Goal: Transaction & Acquisition: Purchase product/service

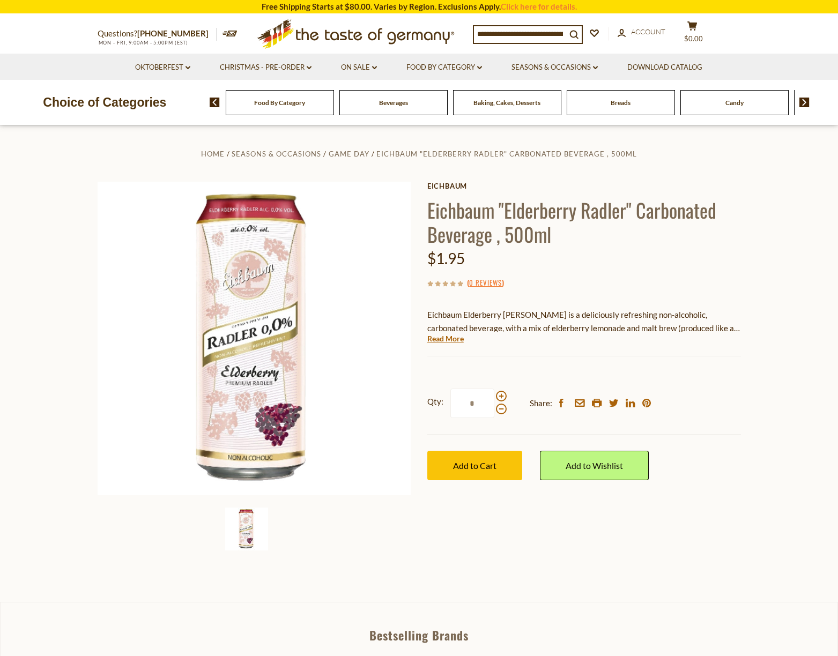
click at [384, 34] on icon ".st0{fill:#EDD300;} .st1{fill:#D33E21;}" at bounding box center [356, 33] width 201 height 39
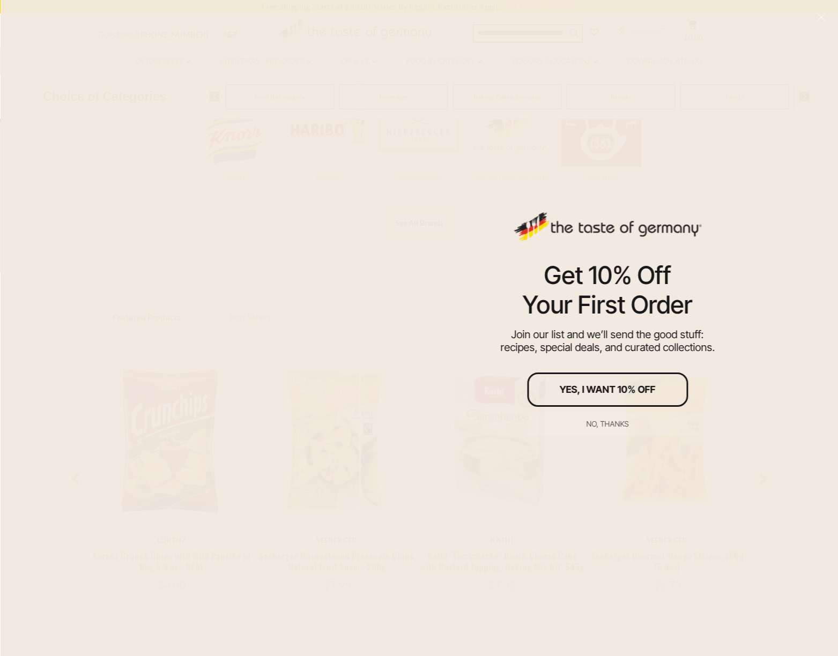
scroll to position [125, 0]
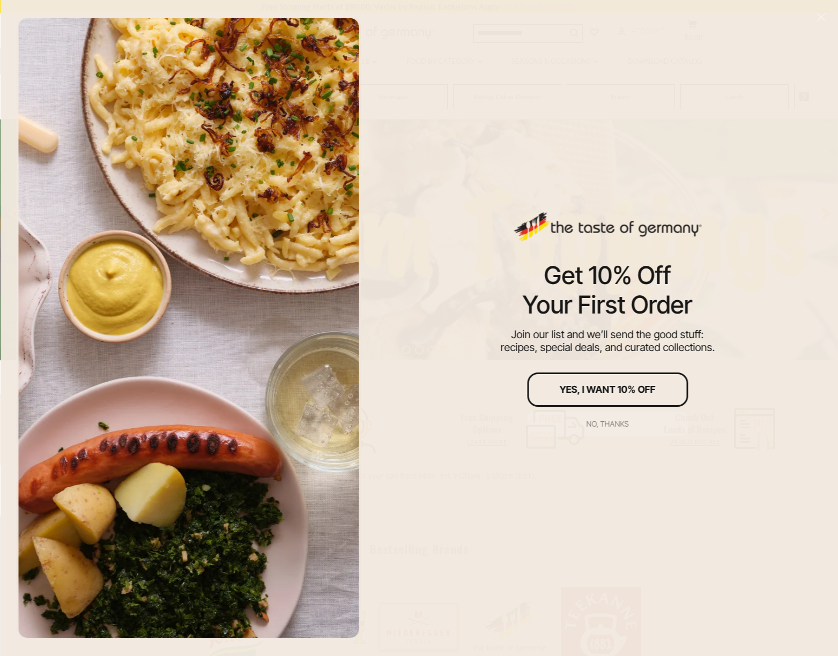
click at [630, 420] on button "No, thanks" at bounding box center [607, 424] width 161 height 24
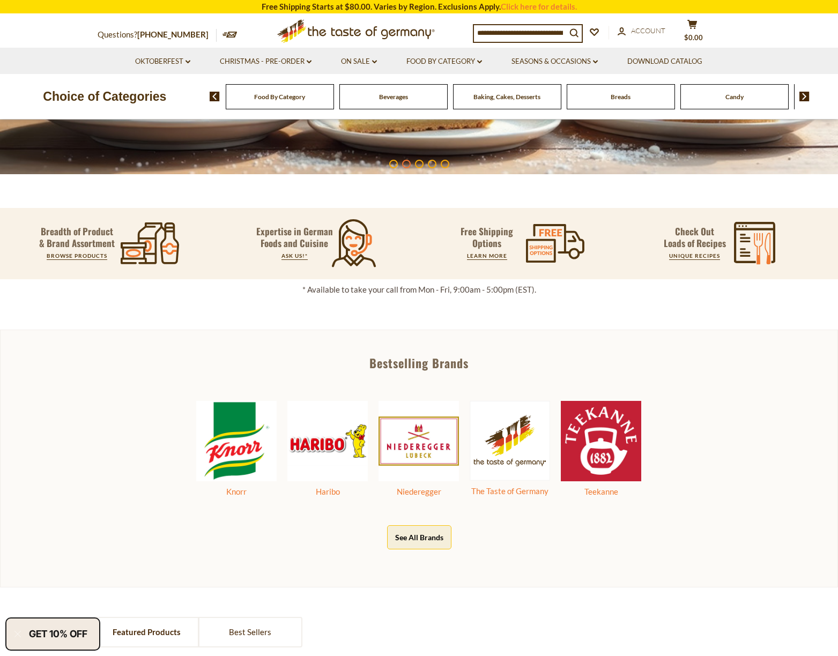
scroll to position [0, 0]
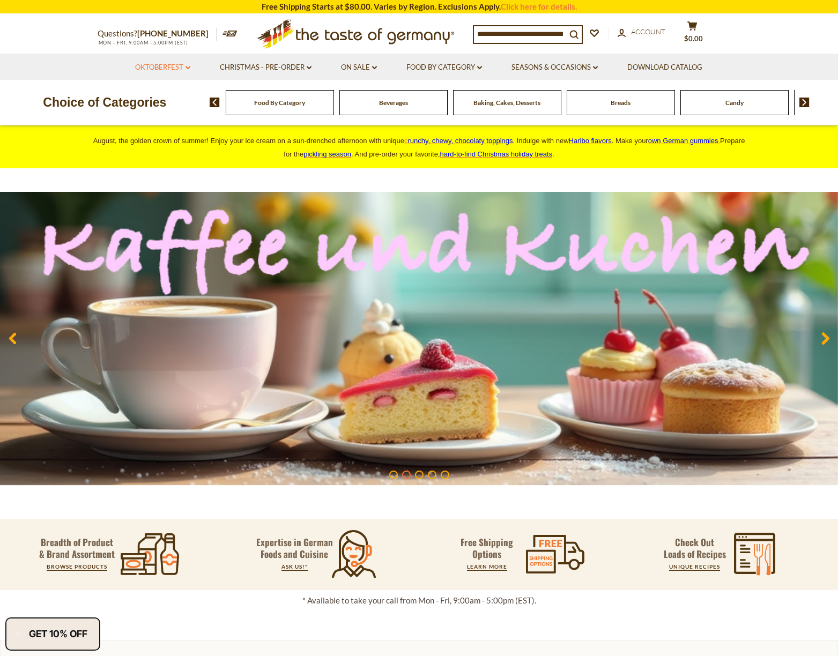
click at [186, 66] on icon "dropdown_arrow" at bounding box center [188, 68] width 5 height 4
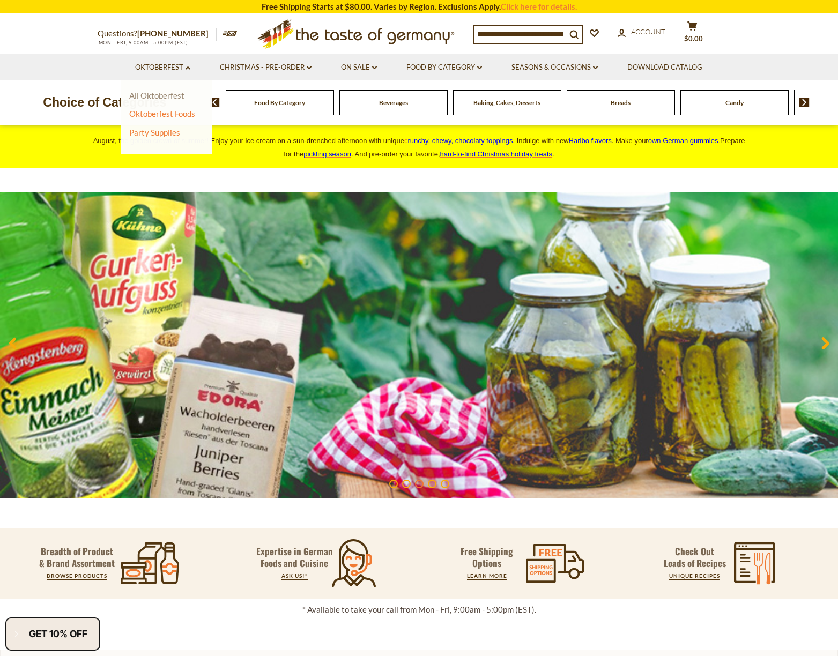
click at [168, 93] on link "All Oktoberfest" at bounding box center [156, 96] width 55 height 10
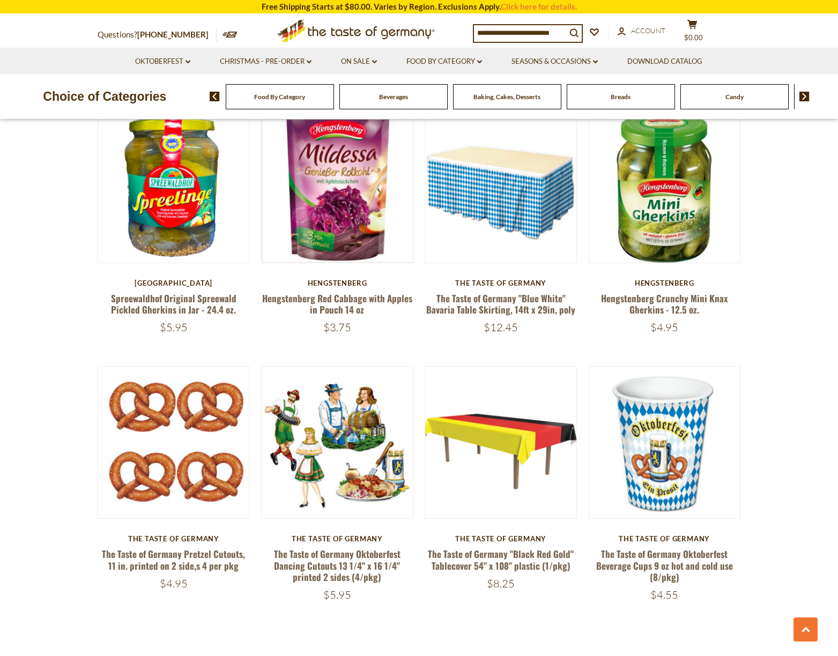
scroll to position [2377, 0]
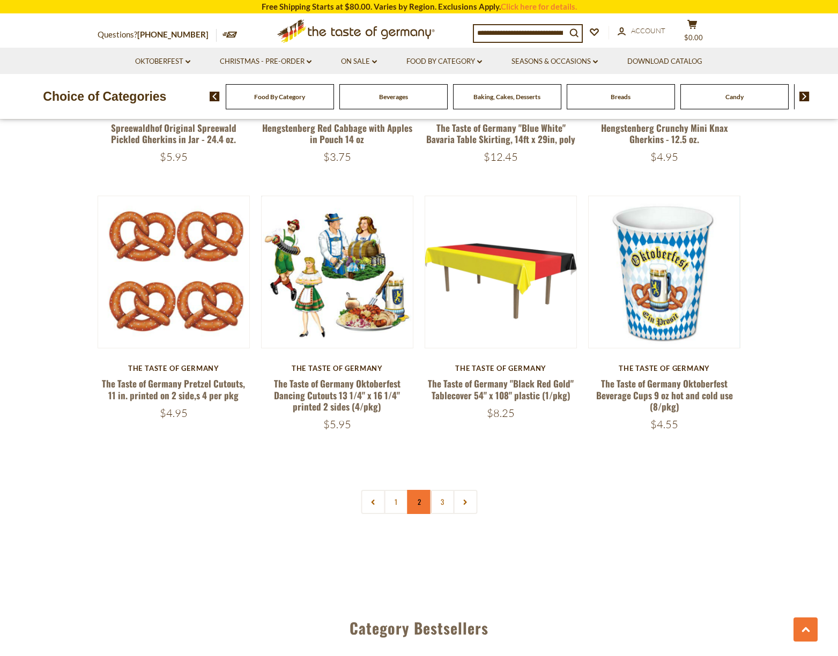
click at [423, 490] on link "2" at bounding box center [419, 502] width 24 height 24
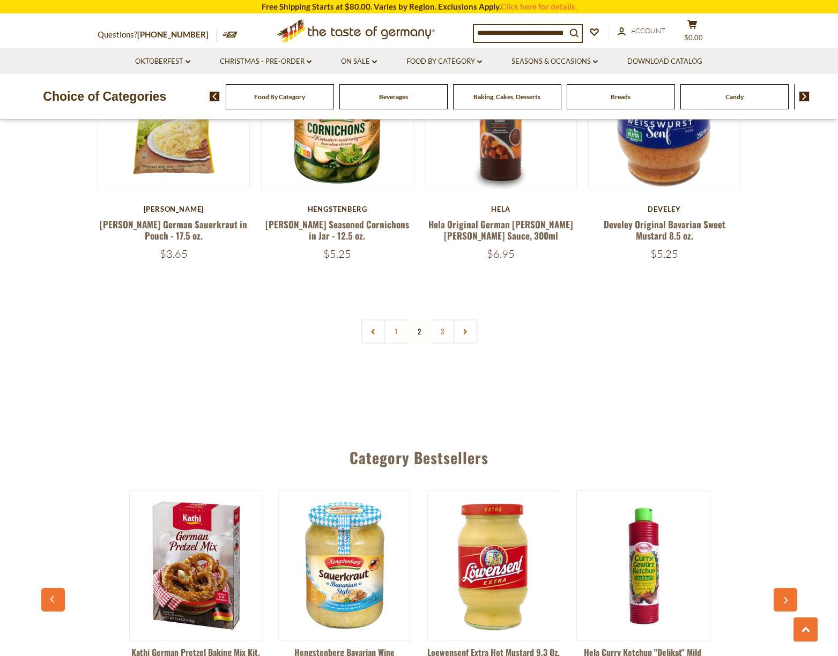
scroll to position [2532, 0]
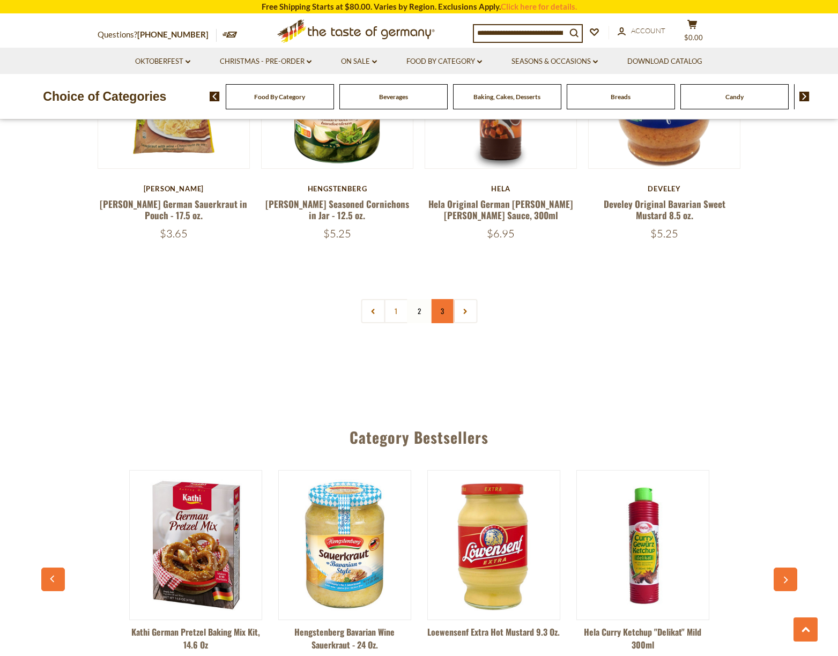
click at [445, 299] on link "3" at bounding box center [442, 311] width 24 height 24
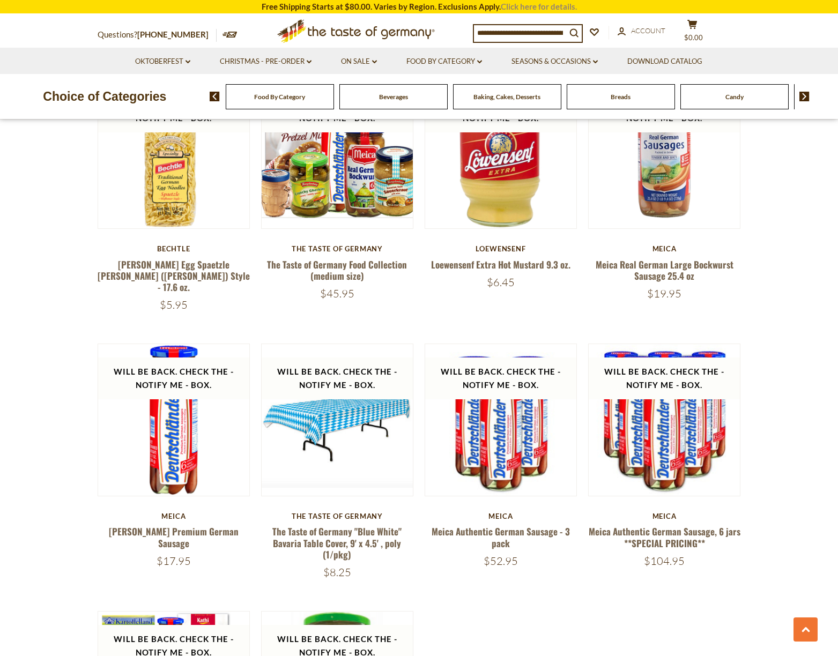
scroll to position [1406, 0]
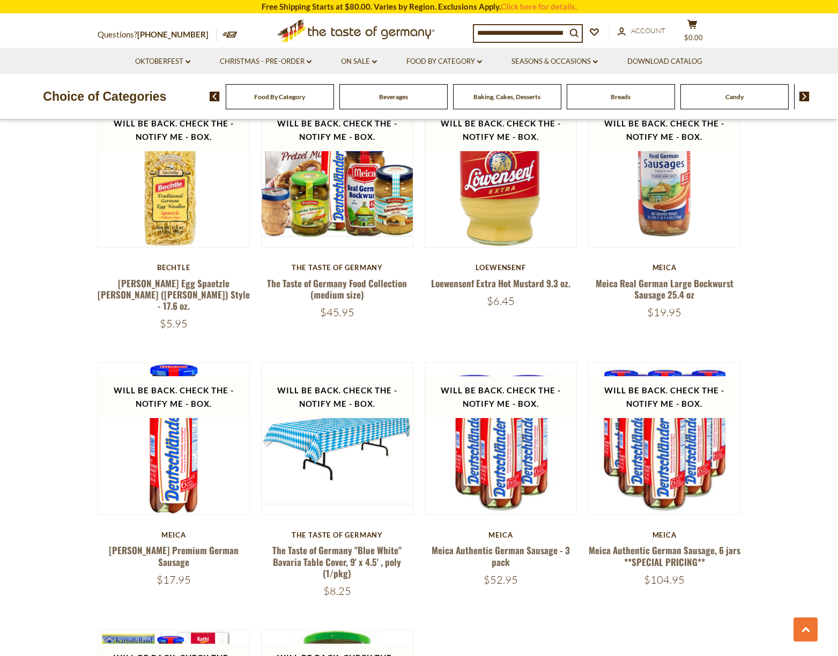
click at [522, 39] on input at bounding box center [520, 32] width 92 height 15
type input "****"
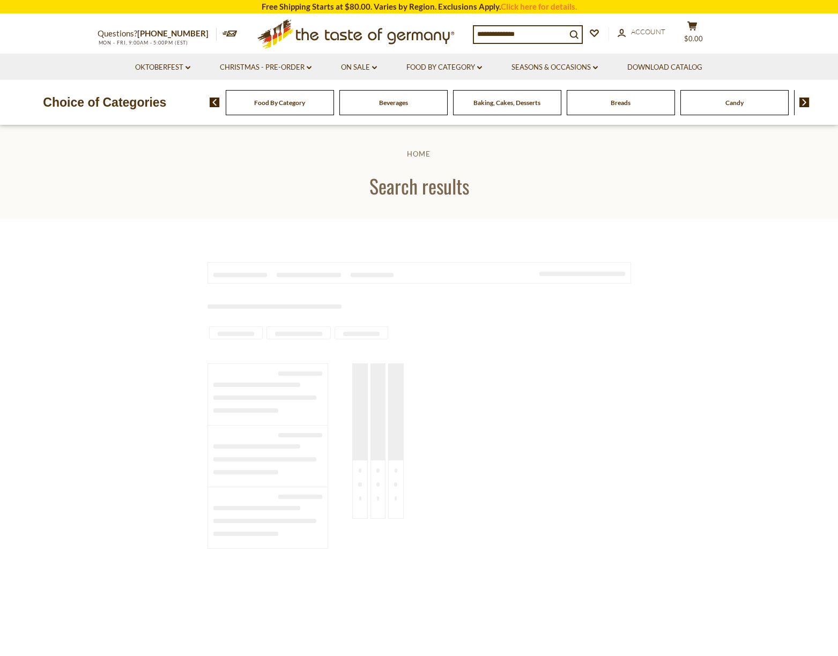
type input "****"
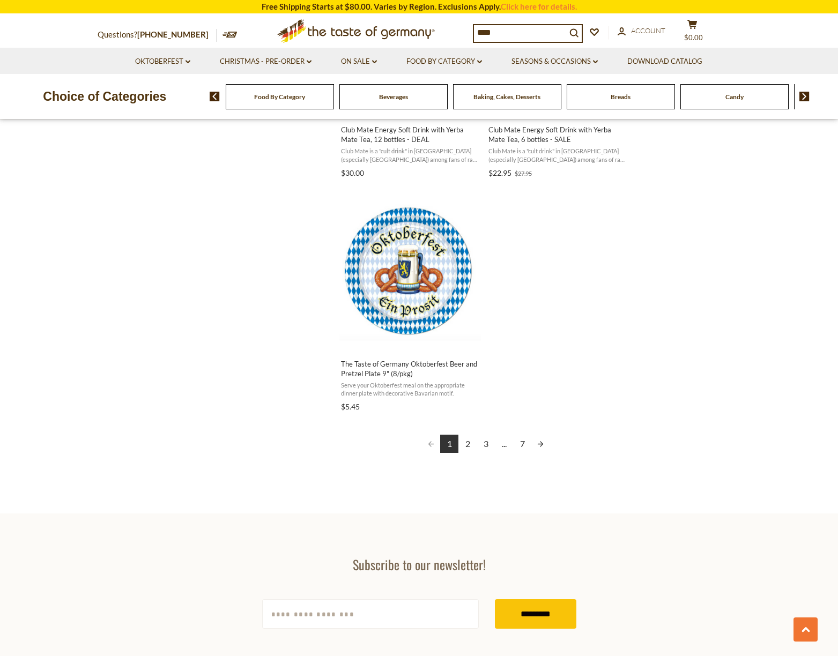
scroll to position [1877, 0]
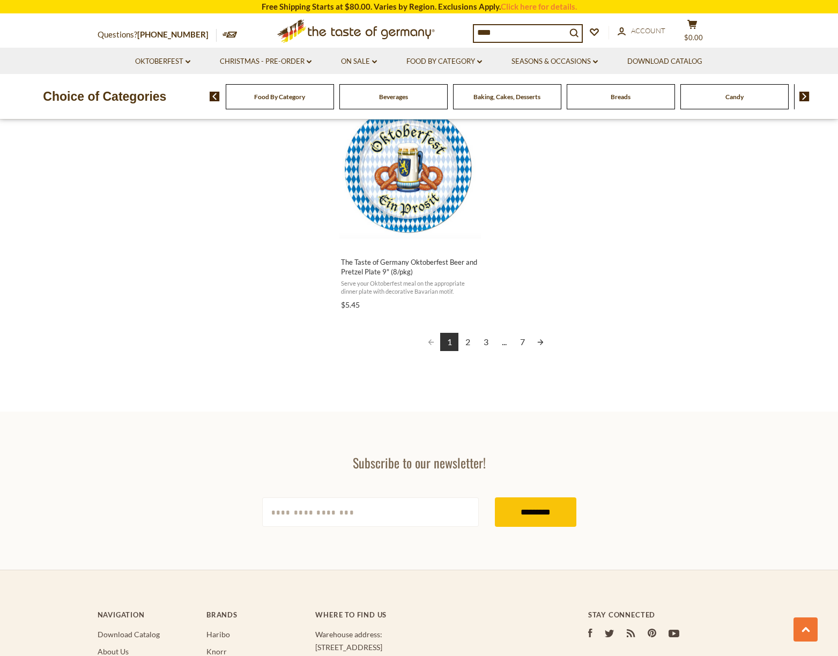
click at [468, 343] on link "2" at bounding box center [467, 342] width 18 height 18
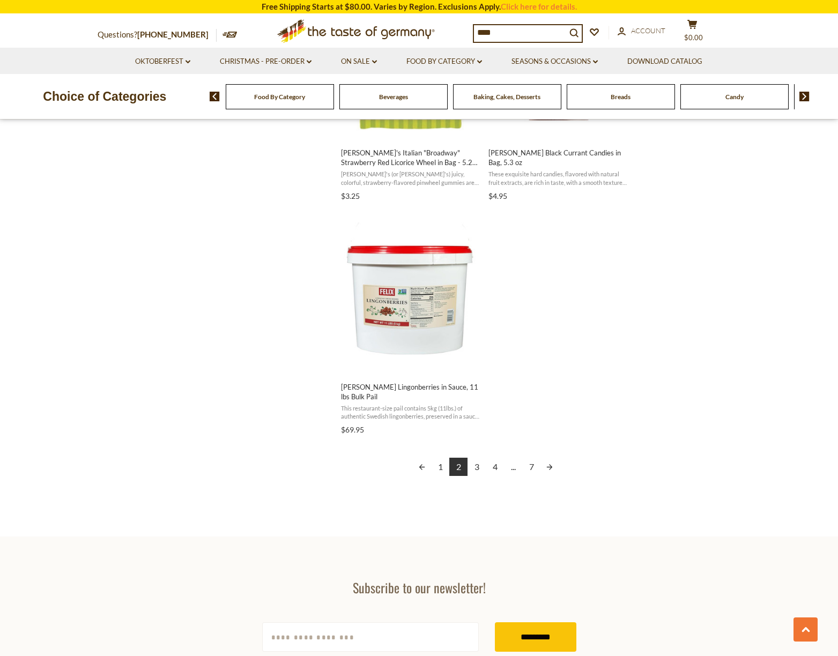
click at [435, 467] on link "1" at bounding box center [440, 467] width 18 height 18
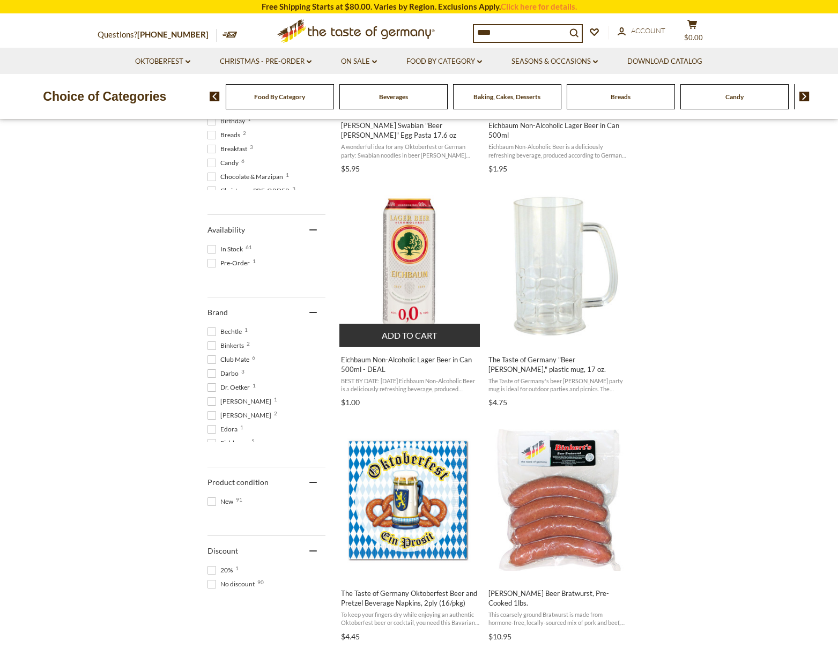
scroll to position [751, 0]
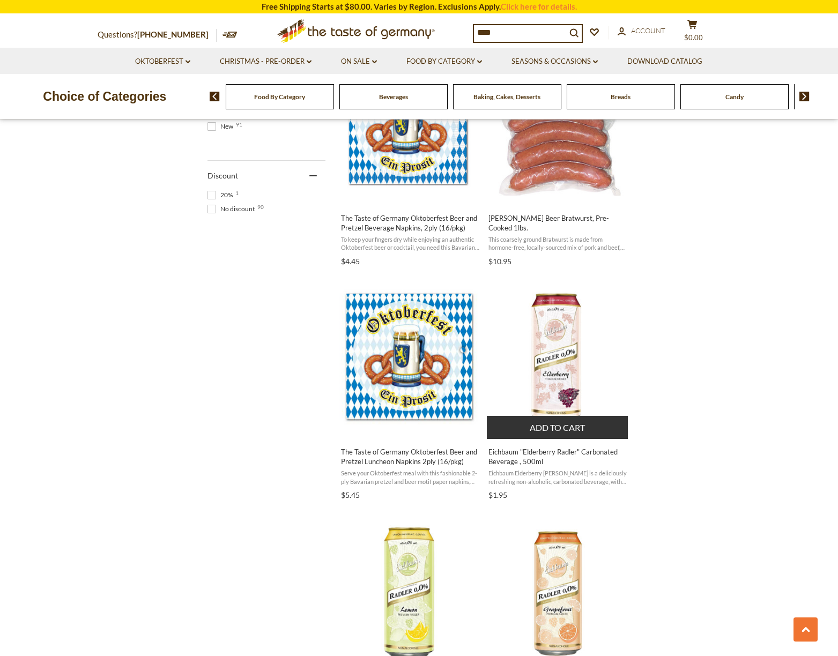
click at [552, 343] on img "Eichbaum" at bounding box center [558, 359] width 142 height 142
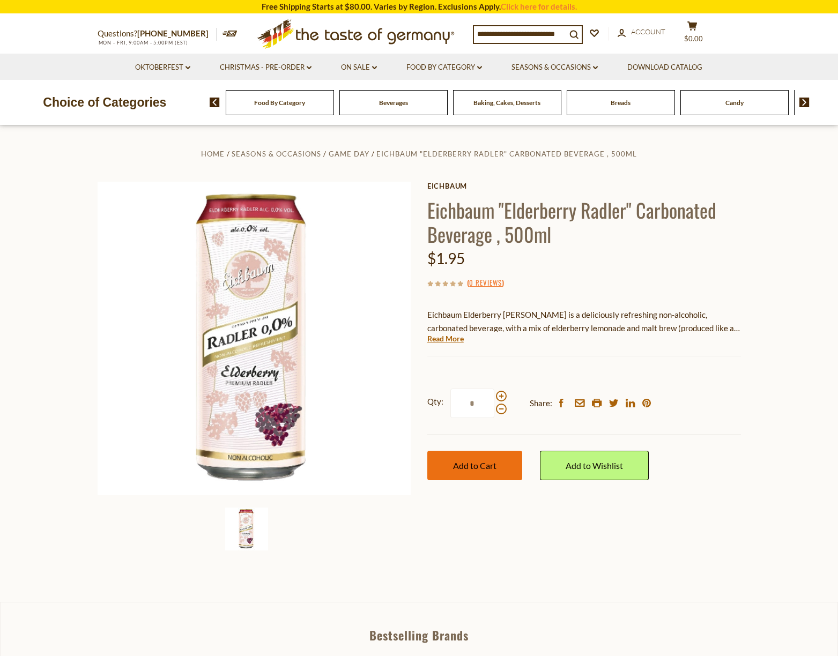
click at [499, 468] on button "Add to Cart" at bounding box center [474, 465] width 95 height 29
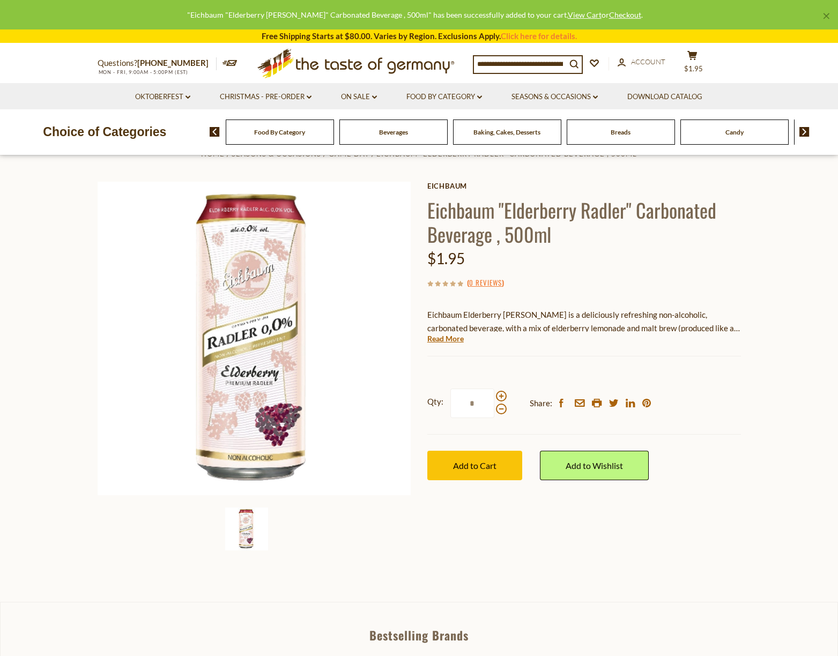
click at [477, 403] on input "*" at bounding box center [472, 403] width 44 height 29
drag, startPoint x: 477, startPoint y: 403, endPoint x: 455, endPoint y: 403, distance: 22.0
click at [455, 403] on input "*" at bounding box center [472, 403] width 44 height 29
type input "**"
click at [473, 468] on span "Add to Cart" at bounding box center [474, 466] width 43 height 10
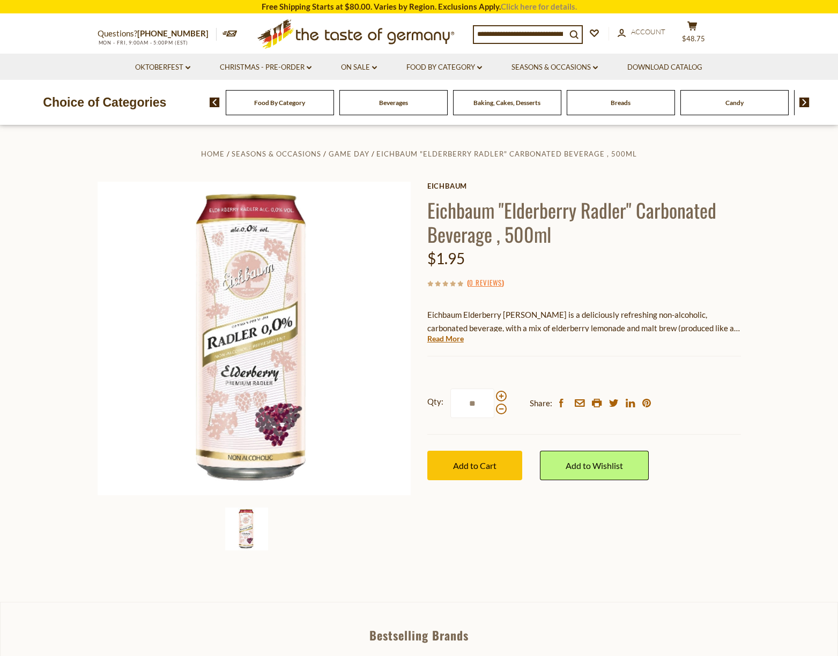
click at [525, 6] on link "Click here for details." at bounding box center [539, 7] width 76 height 10
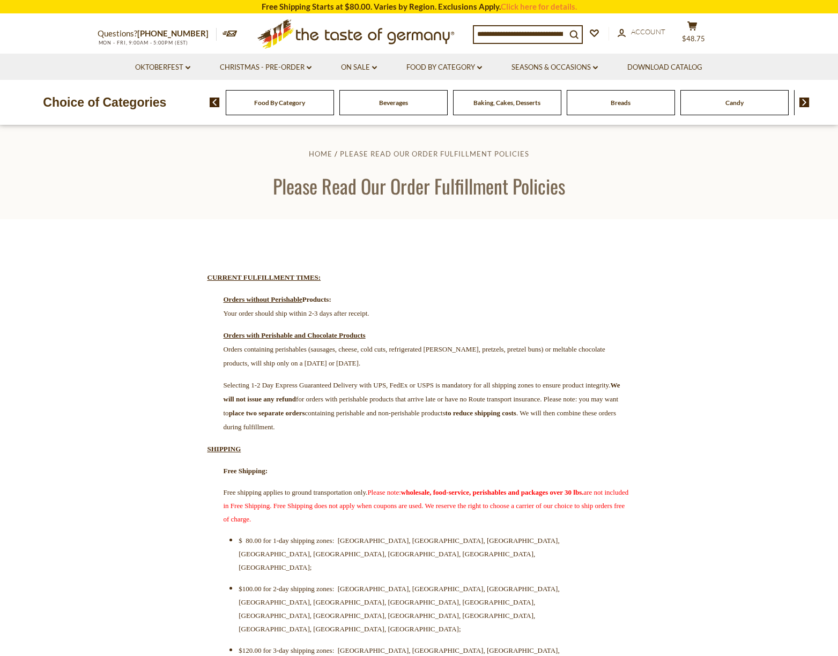
click at [379, 64] on li "On Sale dropdown_arrow All On Sale Feature Sale Discount Deals All Discount Dea…" at bounding box center [359, 67] width 64 height 26
click at [363, 63] on link "On Sale dropdown_arrow" at bounding box center [359, 68] width 36 height 12
click at [358, 97] on link "All On Sale" at bounding box center [354, 96] width 39 height 10
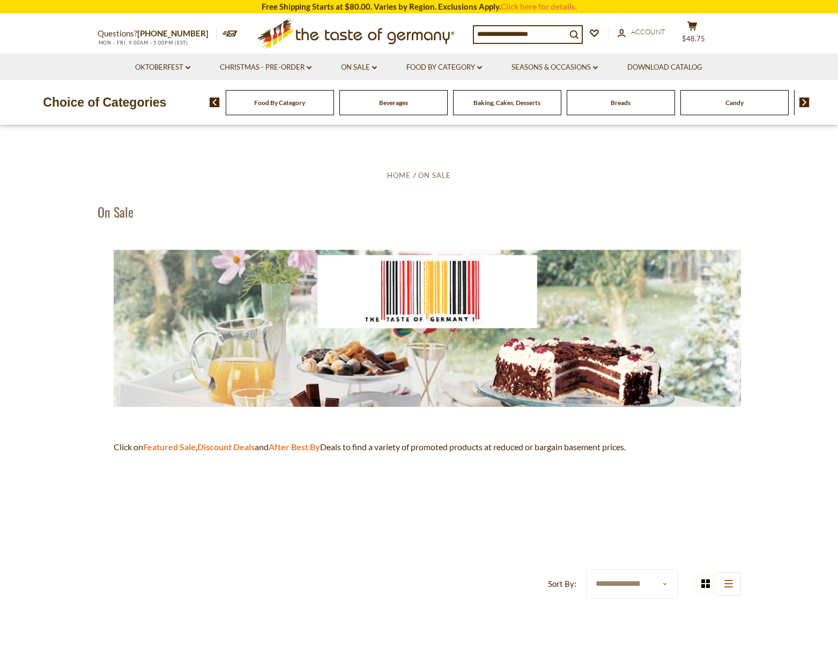
click at [334, 110] on div "Beverages" at bounding box center [280, 102] width 108 height 25
click at [384, 107] on span "Beverages" at bounding box center [393, 103] width 29 height 8
